Goal: Navigation & Orientation: Find specific page/section

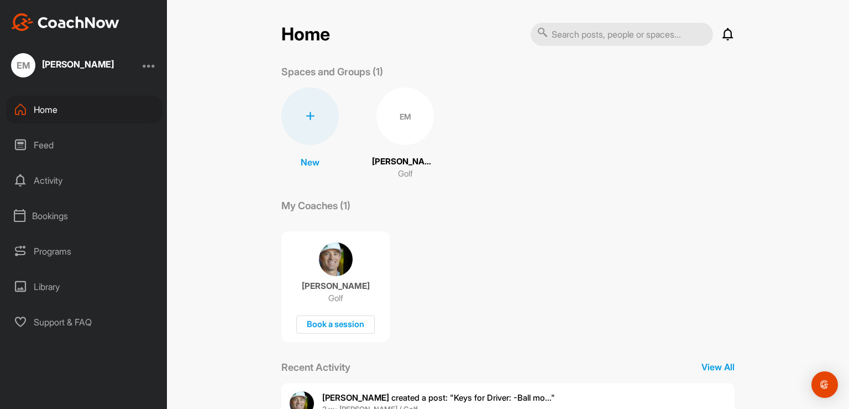
click at [33, 144] on div "Feed" at bounding box center [84, 145] width 156 height 28
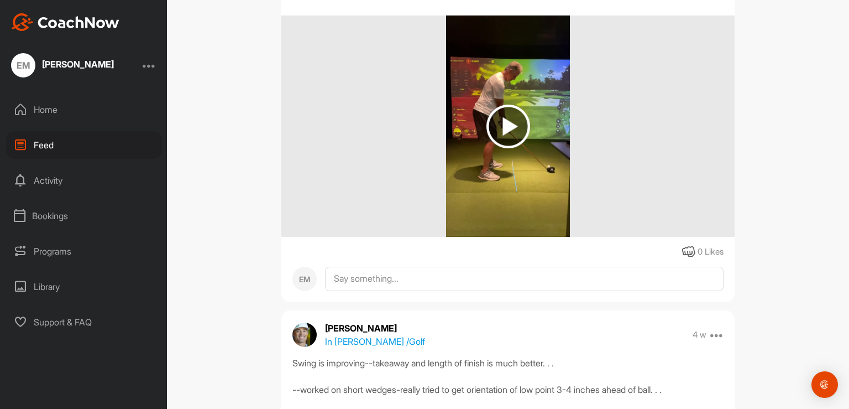
scroll to position [420, 0]
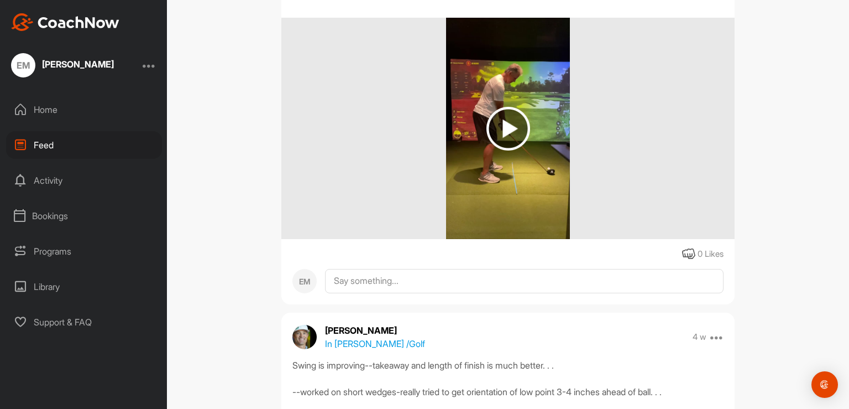
click at [504, 132] on img at bounding box center [509, 129] width 44 height 44
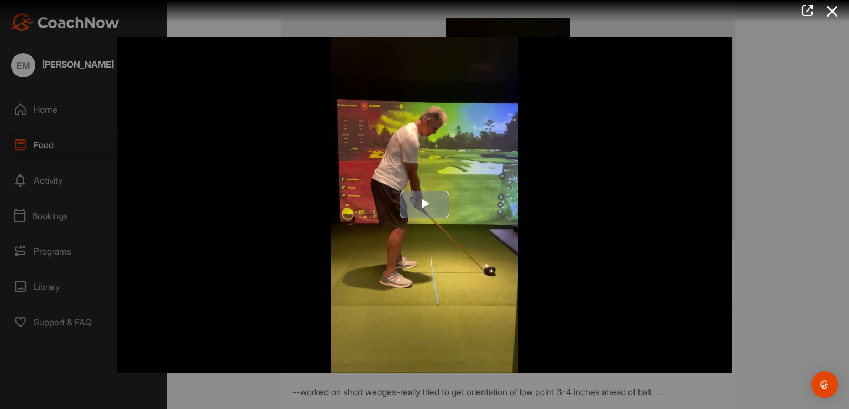
click at [425, 205] on span "Video Player" at bounding box center [425, 205] width 0 height 0
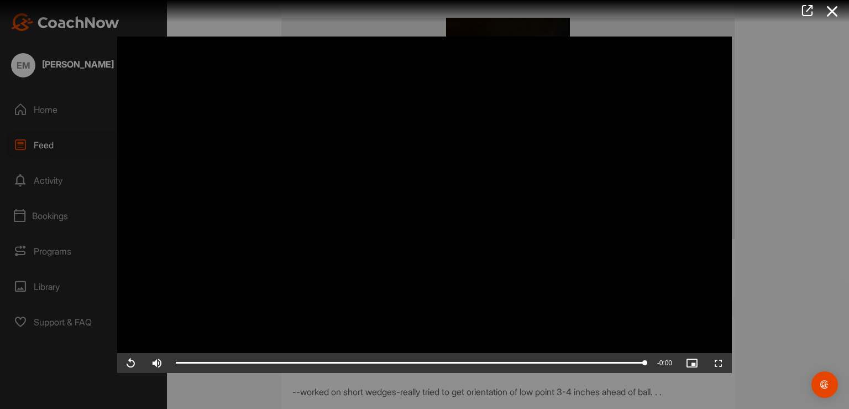
click at [562, 227] on video "Video Player" at bounding box center [424, 204] width 615 height 336
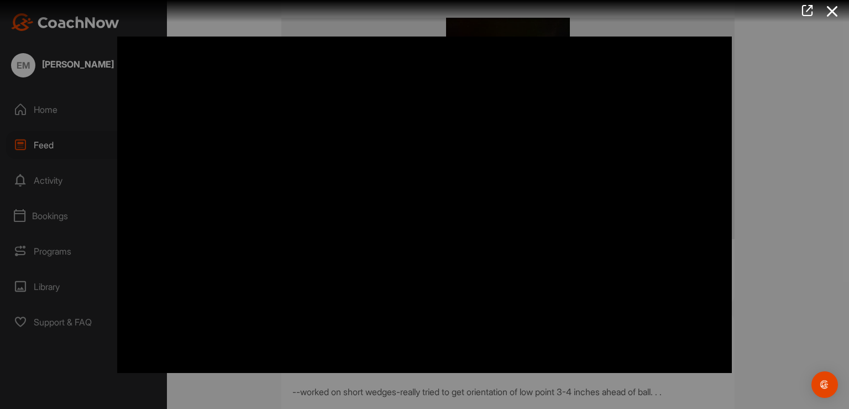
click at [49, 178] on div at bounding box center [424, 204] width 849 height 409
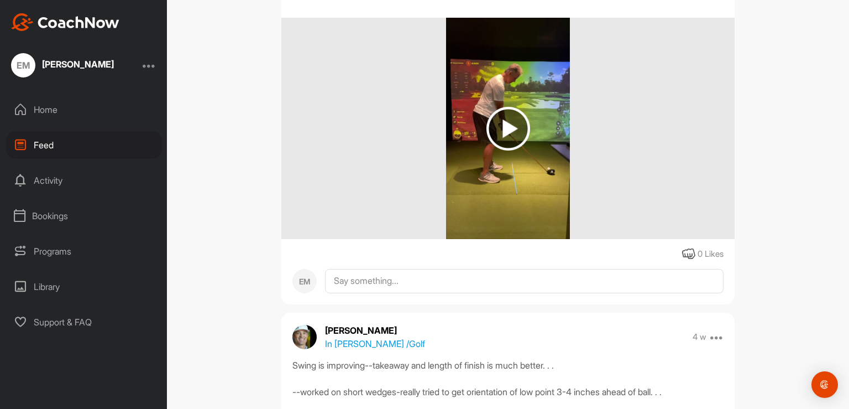
click at [51, 223] on div "Bookings" at bounding box center [84, 216] width 156 height 28
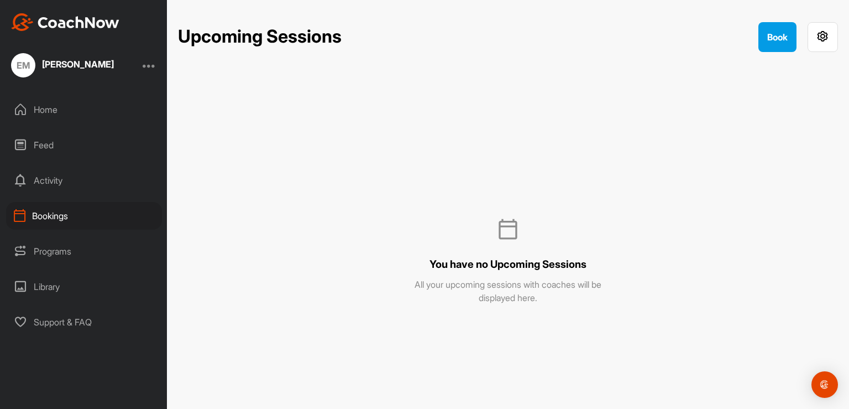
click at [46, 247] on div "Programs" at bounding box center [84, 251] width 156 height 28
